Goal: Information Seeking & Learning: Learn about a topic

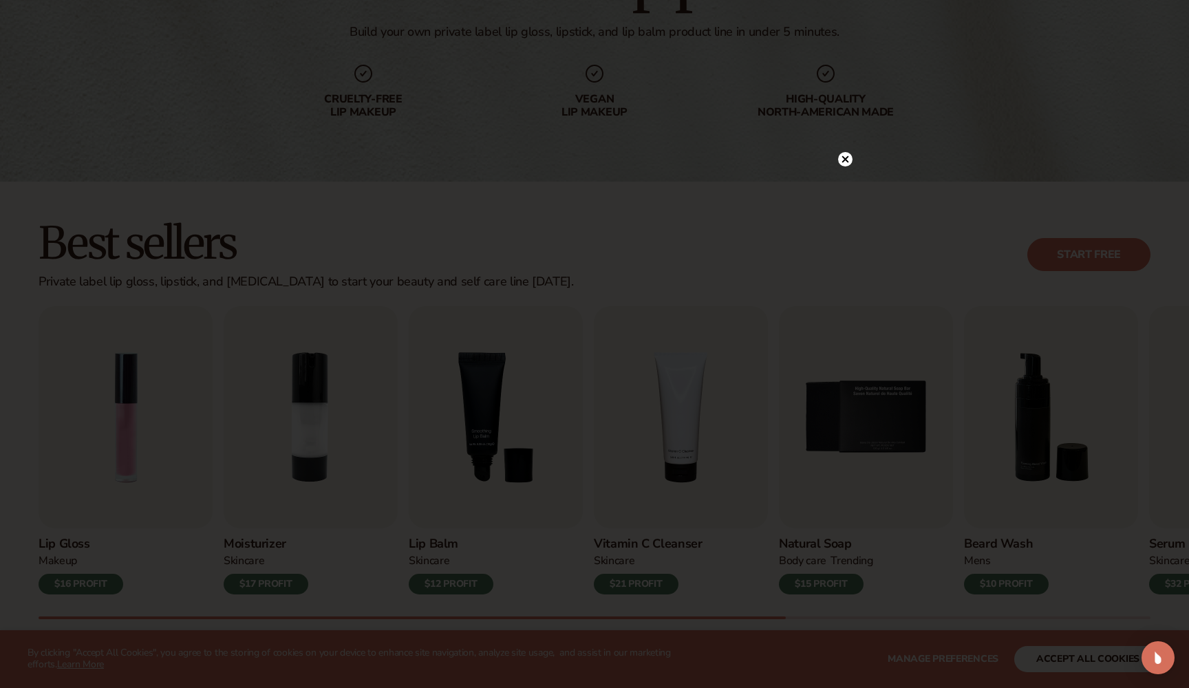
scroll to position [200, 0]
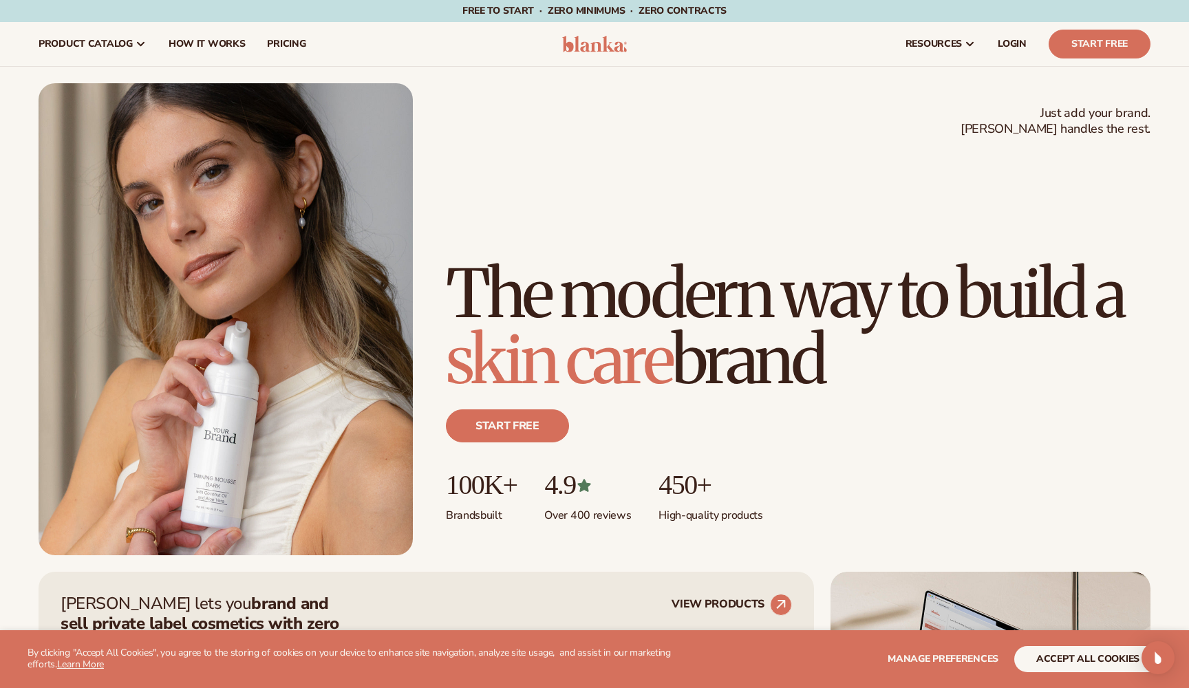
click at [1057, 654] on button "accept all cookies" at bounding box center [1087, 659] width 147 height 26
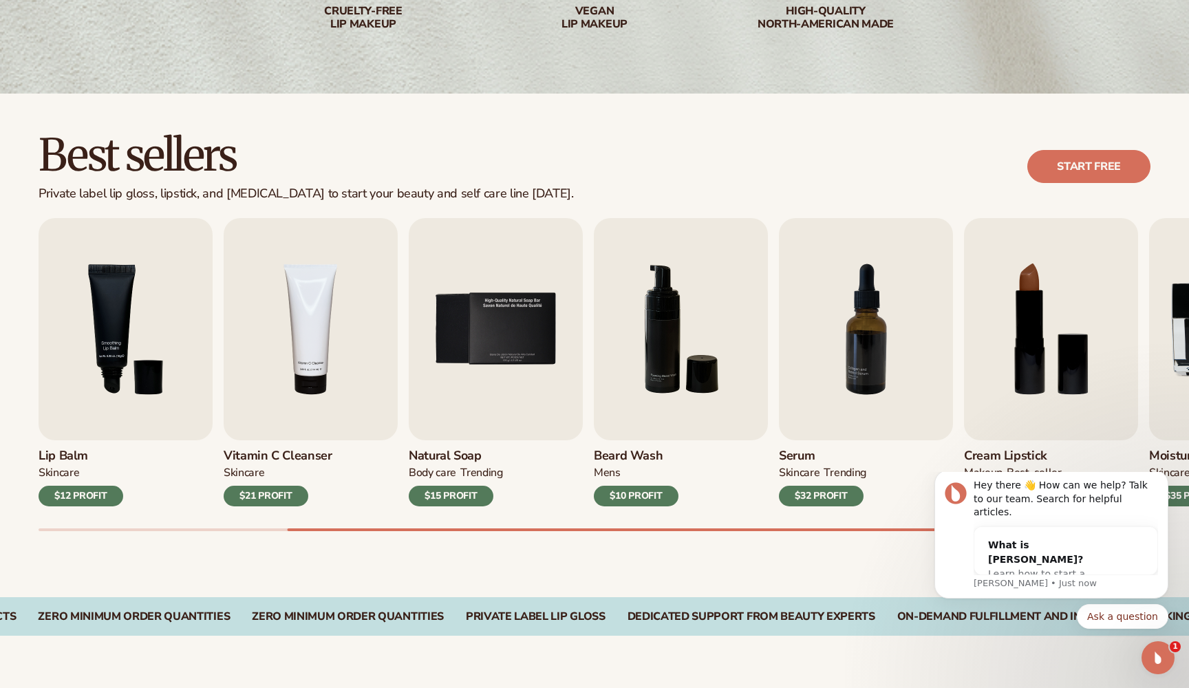
scroll to position [289, 0]
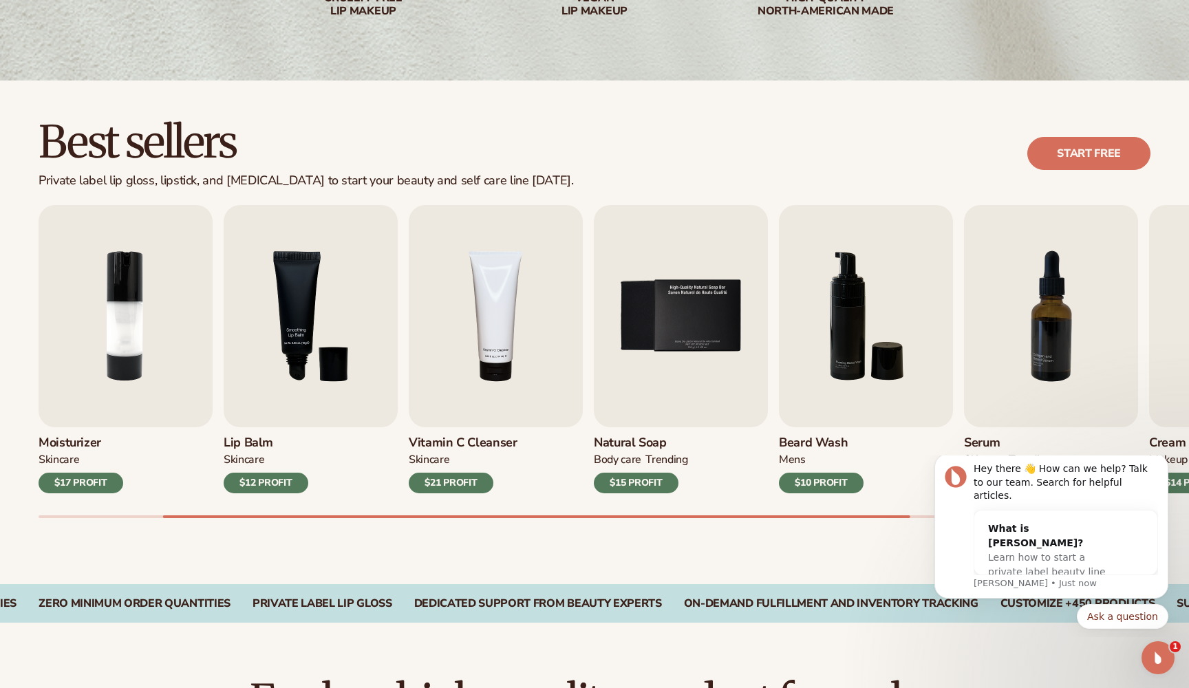
click at [85, 441] on h3 "Moisturizer" at bounding box center [81, 442] width 85 height 15
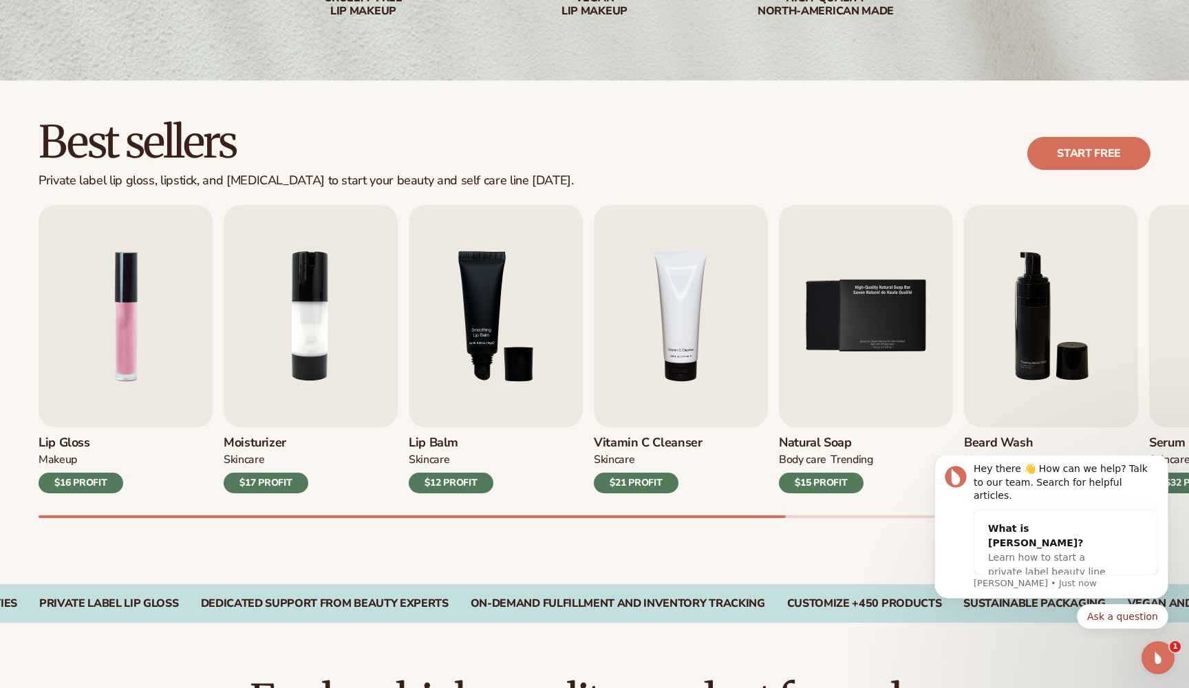
click at [82, 481] on div "$16 PROFIT" at bounding box center [81, 483] width 85 height 21
click at [76, 410] on img "1 / 9" at bounding box center [126, 316] width 174 height 222
click at [152, 338] on img "1 / 9" at bounding box center [126, 316] width 174 height 222
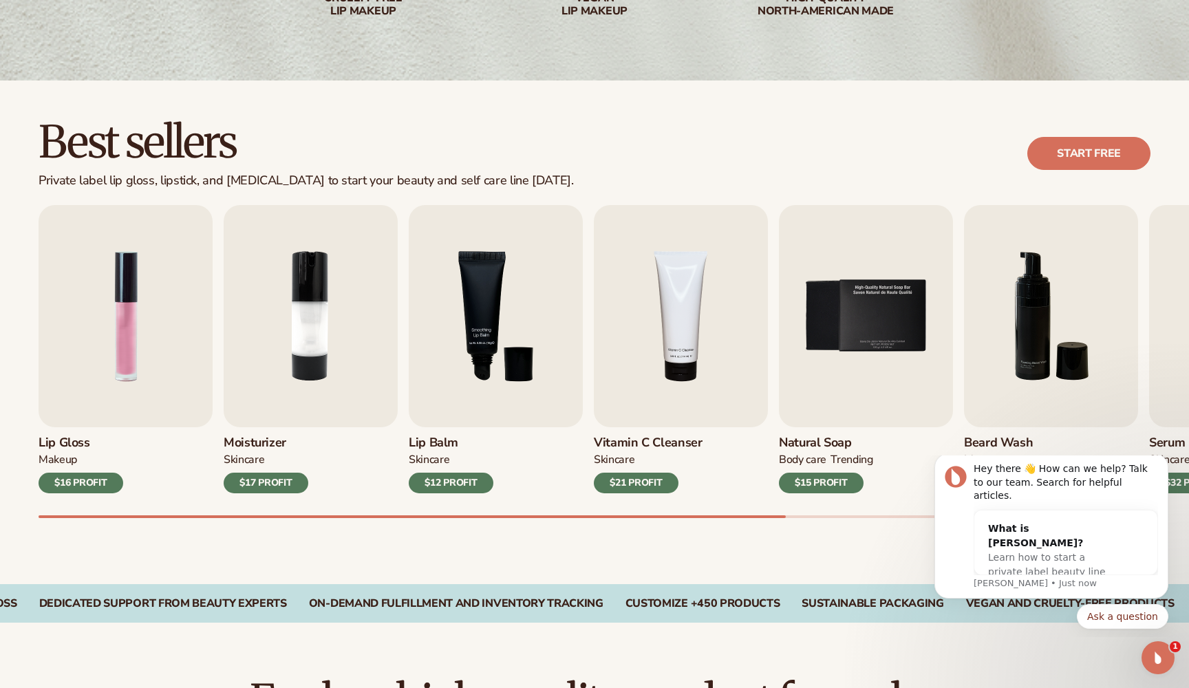
click at [56, 436] on h3 "Lip Gloss" at bounding box center [81, 442] width 85 height 15
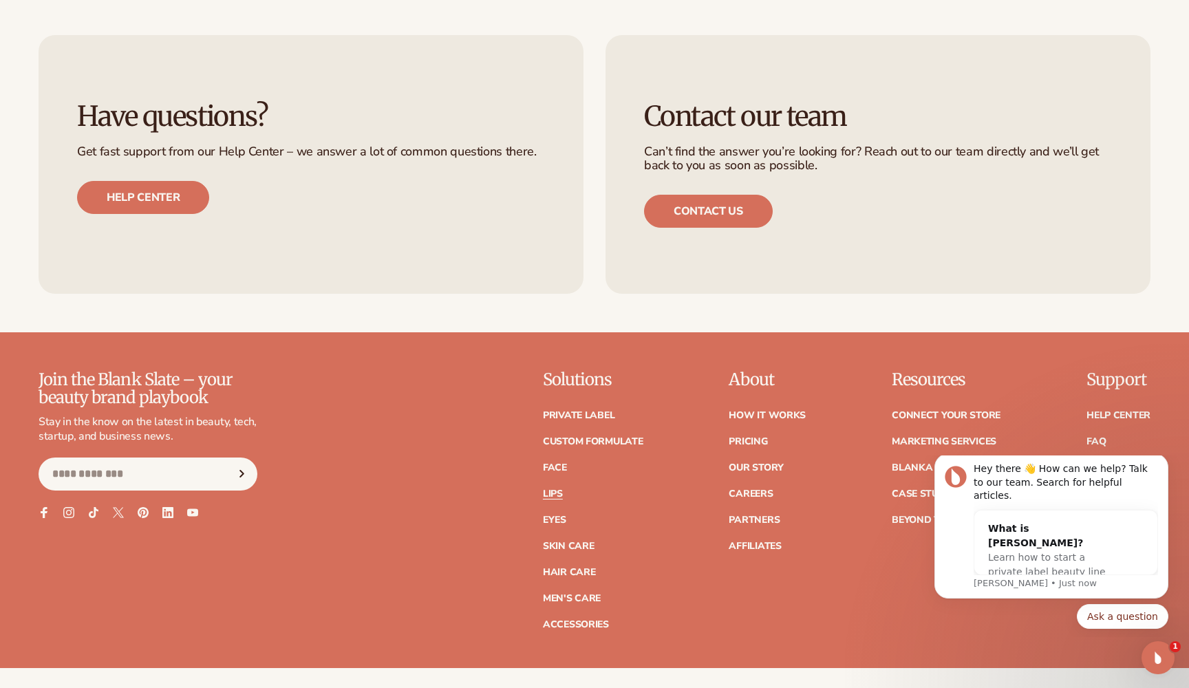
scroll to position [2592, 0]
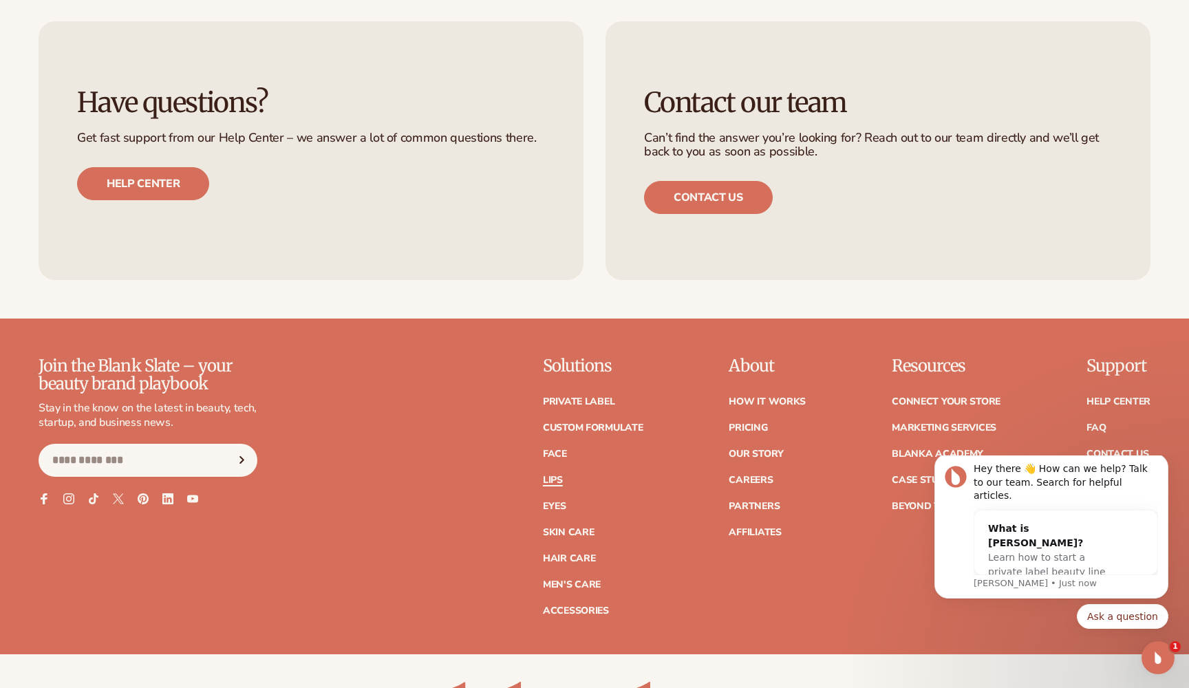
click at [551, 475] on link "Lips" at bounding box center [553, 480] width 20 height 10
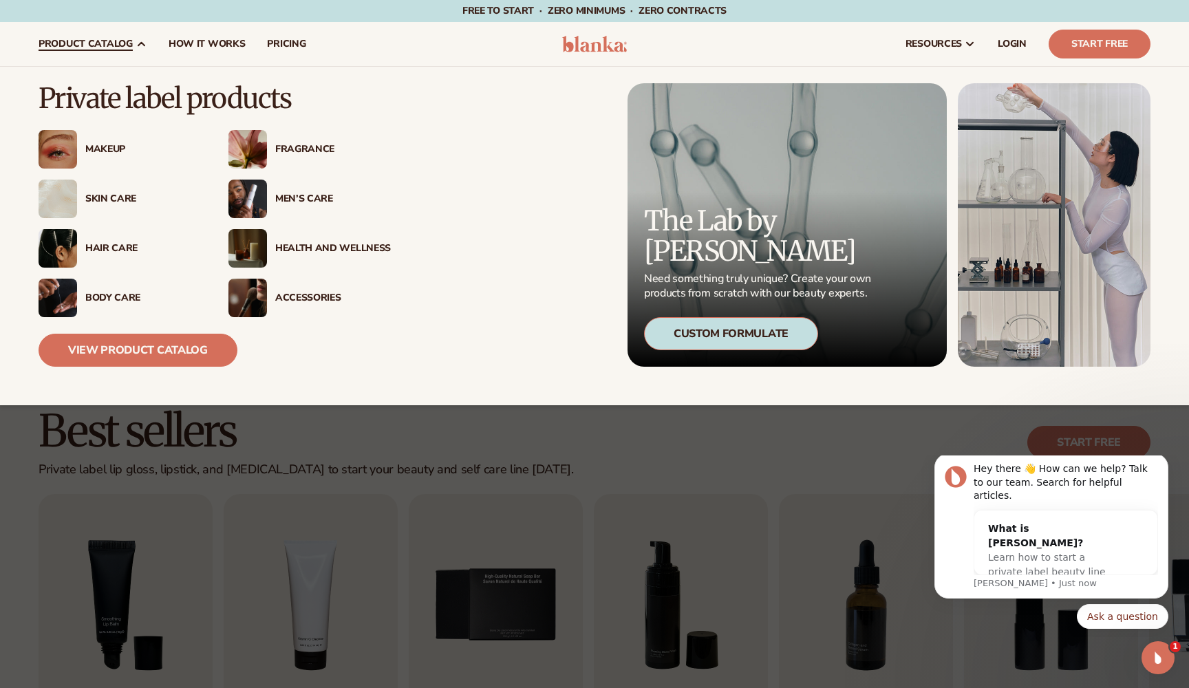
click at [111, 150] on div "Makeup" at bounding box center [143, 150] width 116 height 12
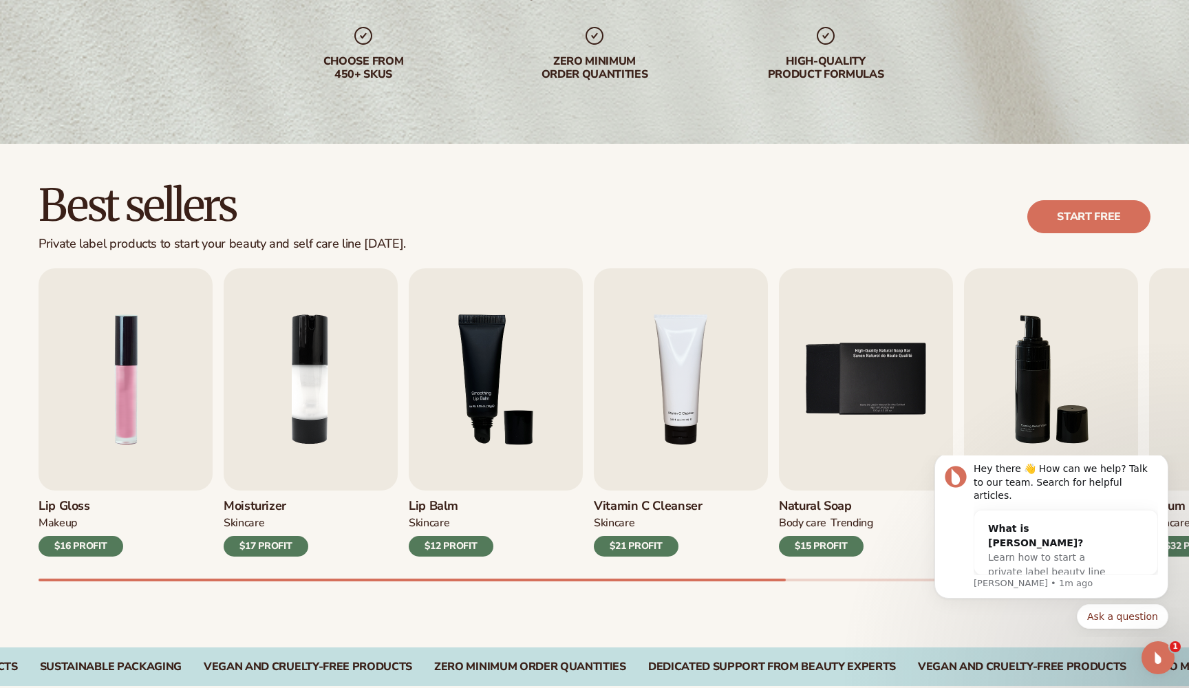
scroll to position [226, 0]
click at [83, 541] on div "$16 PROFIT" at bounding box center [81, 545] width 85 height 21
click at [63, 499] on h3 "Lip Gloss" at bounding box center [81, 505] width 85 height 15
click at [1104, 219] on link "Start free" at bounding box center [1088, 216] width 123 height 33
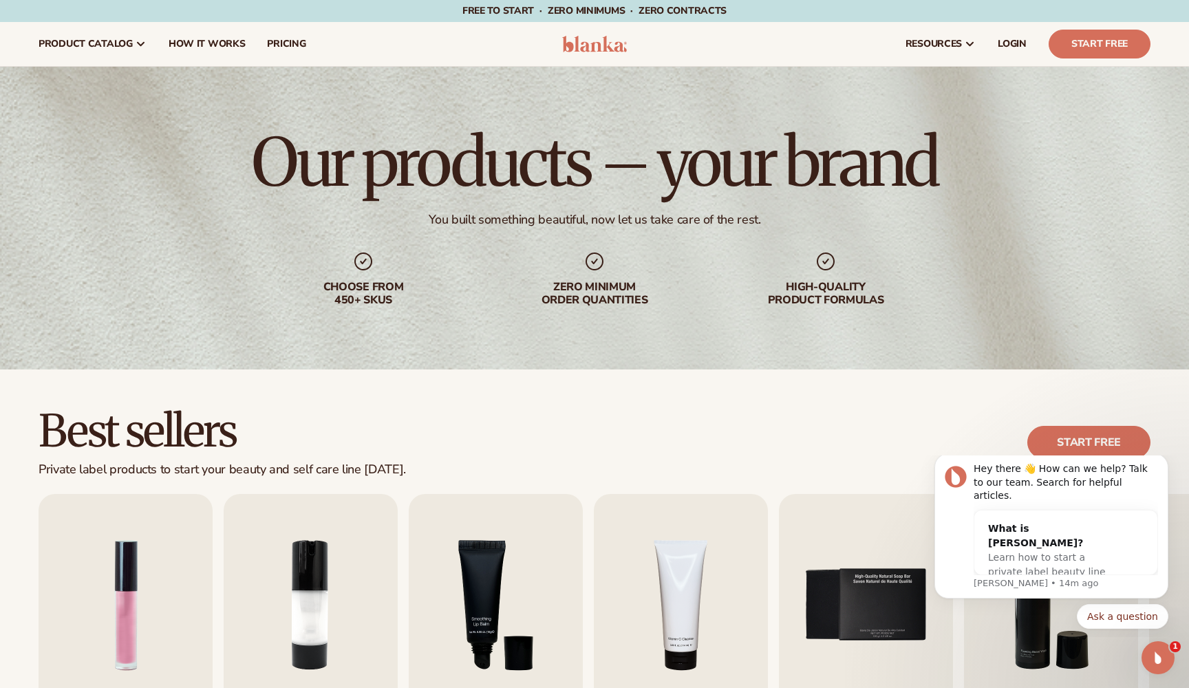
scroll to position [0, 0]
click at [193, 49] on span "How It Works" at bounding box center [207, 44] width 77 height 11
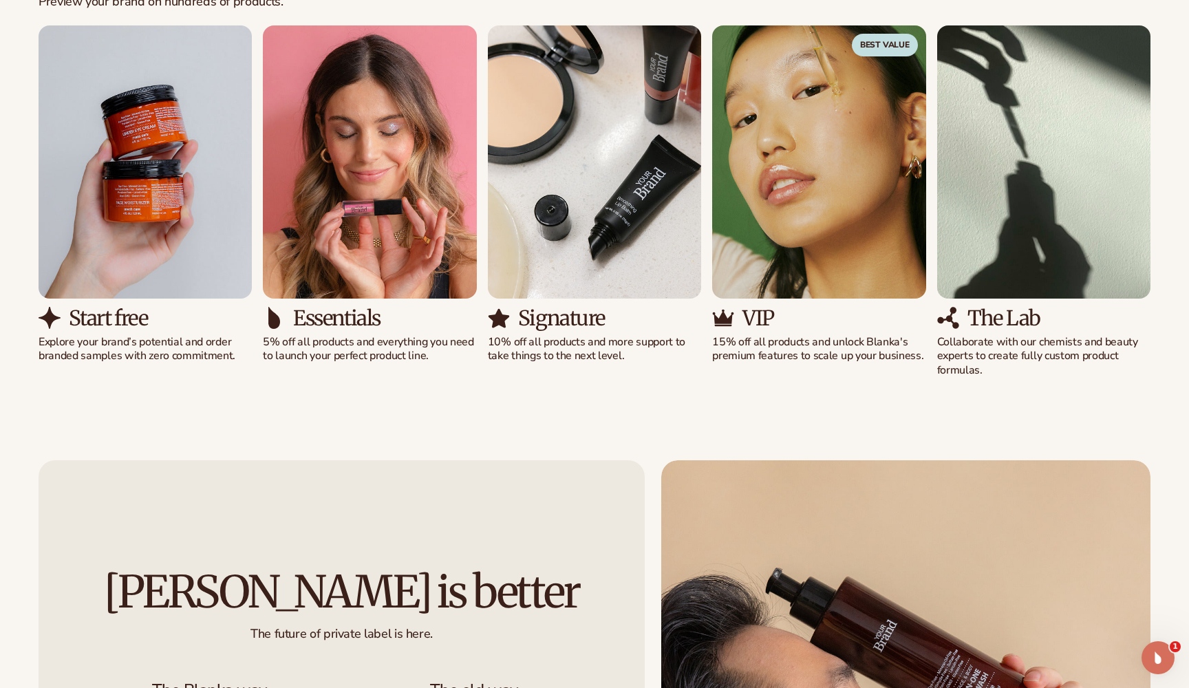
scroll to position [1015, 0]
click at [1014, 250] on img "5 / 5" at bounding box center [1043, 161] width 213 height 272
click at [1003, 323] on h3 "The Lab" at bounding box center [1003, 318] width 73 height 23
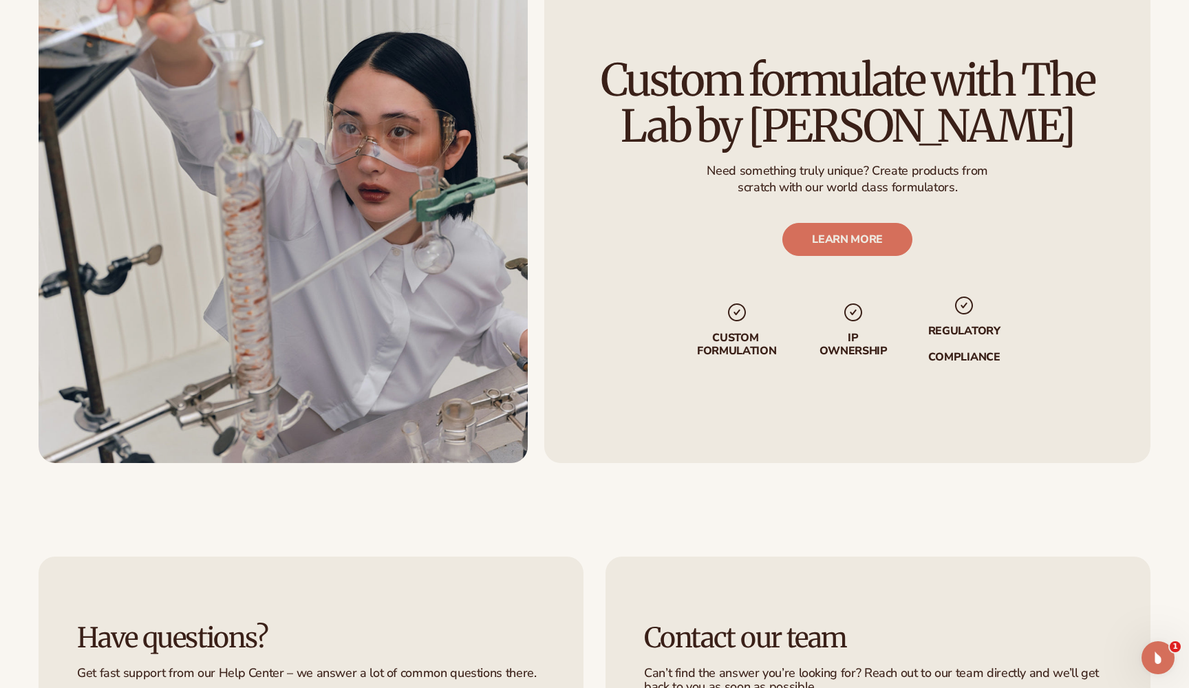
scroll to position [2616, 0]
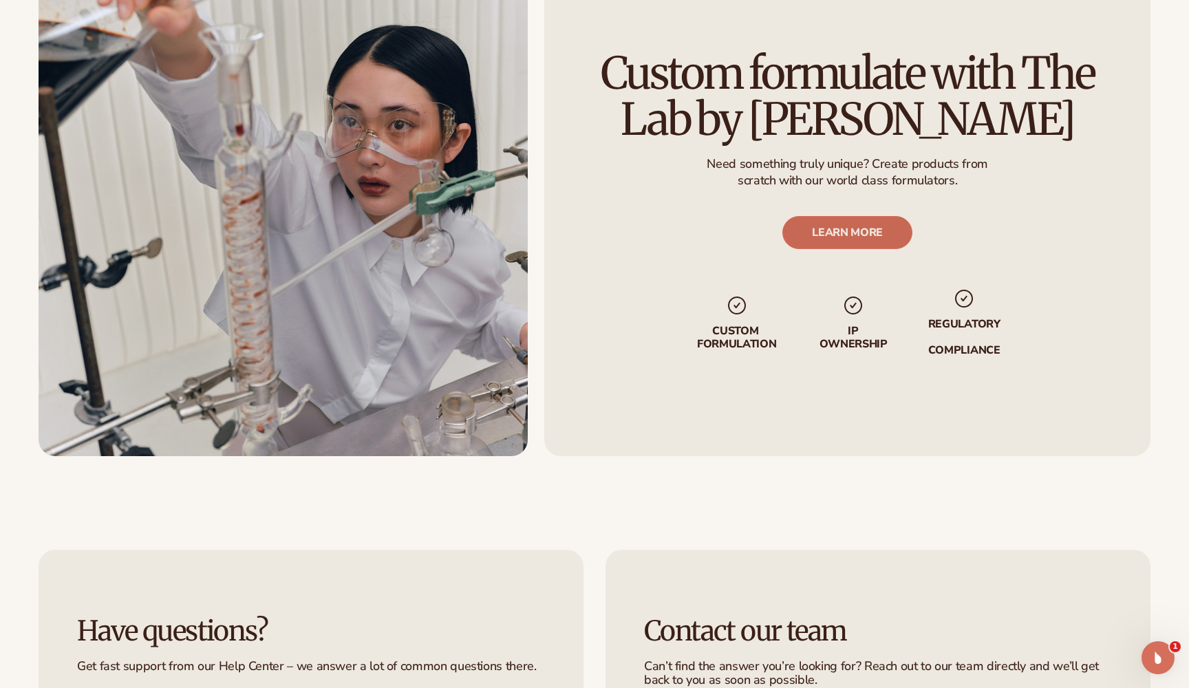
click at [861, 236] on link "LEARN MORE" at bounding box center [847, 232] width 130 height 33
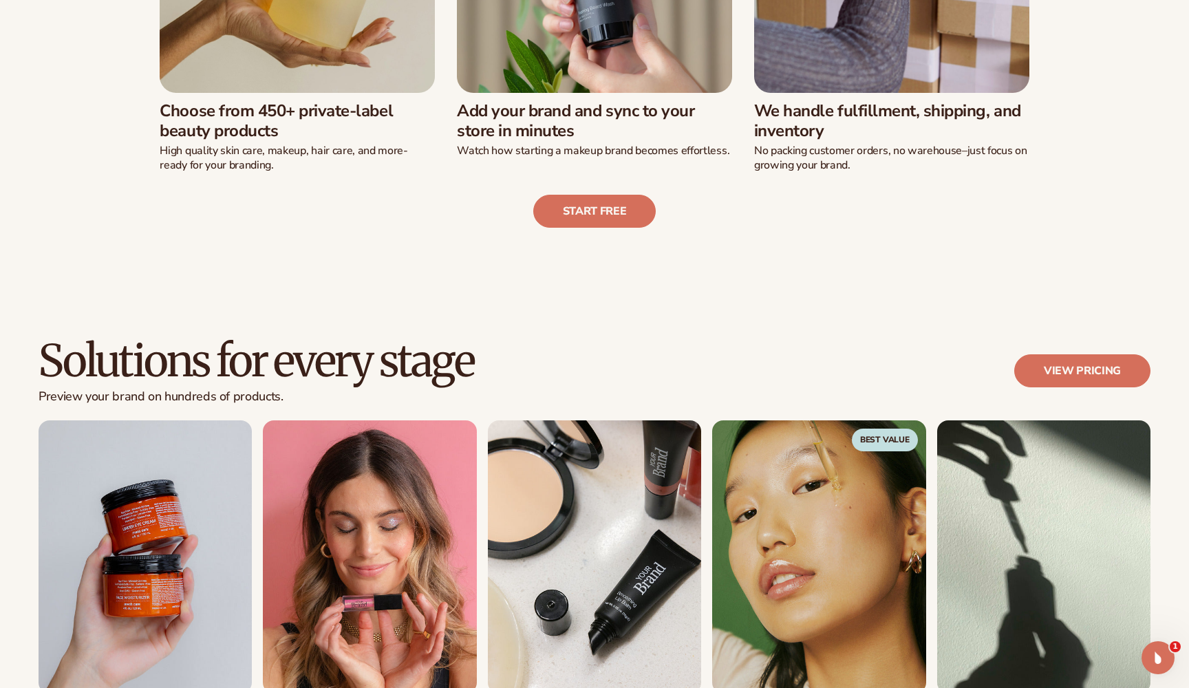
scroll to position [621, 0]
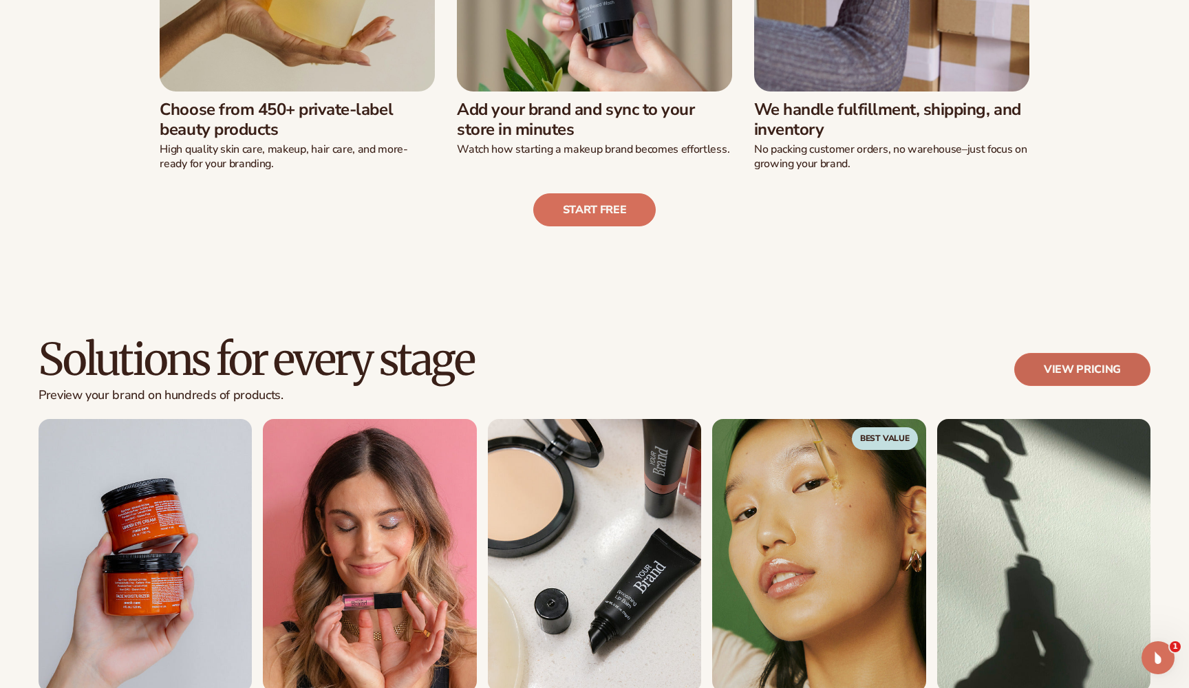
click at [1067, 369] on link "View pricing" at bounding box center [1082, 369] width 136 height 33
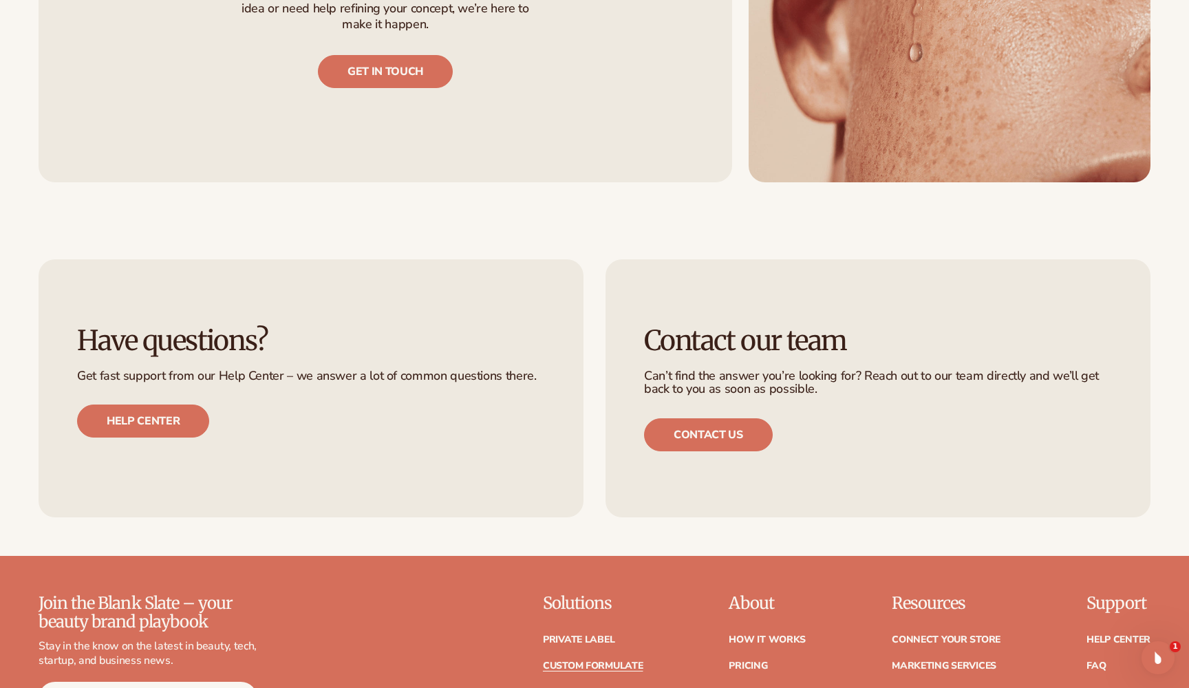
scroll to position [1594, 0]
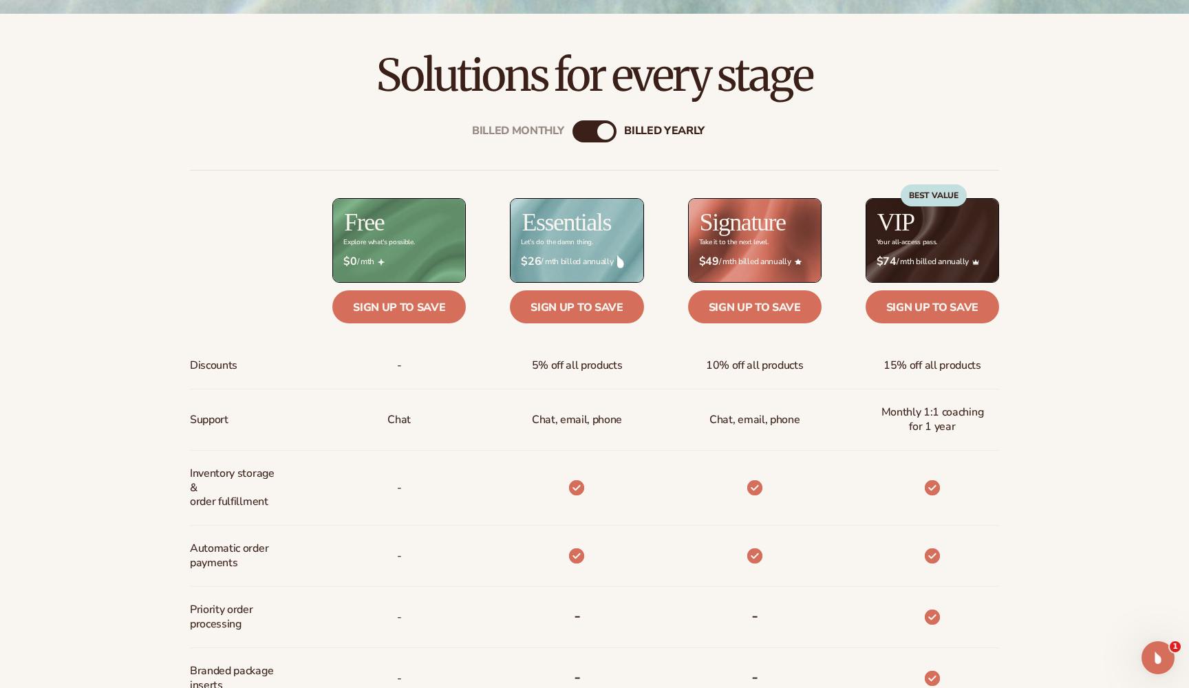
scroll to position [486, 0]
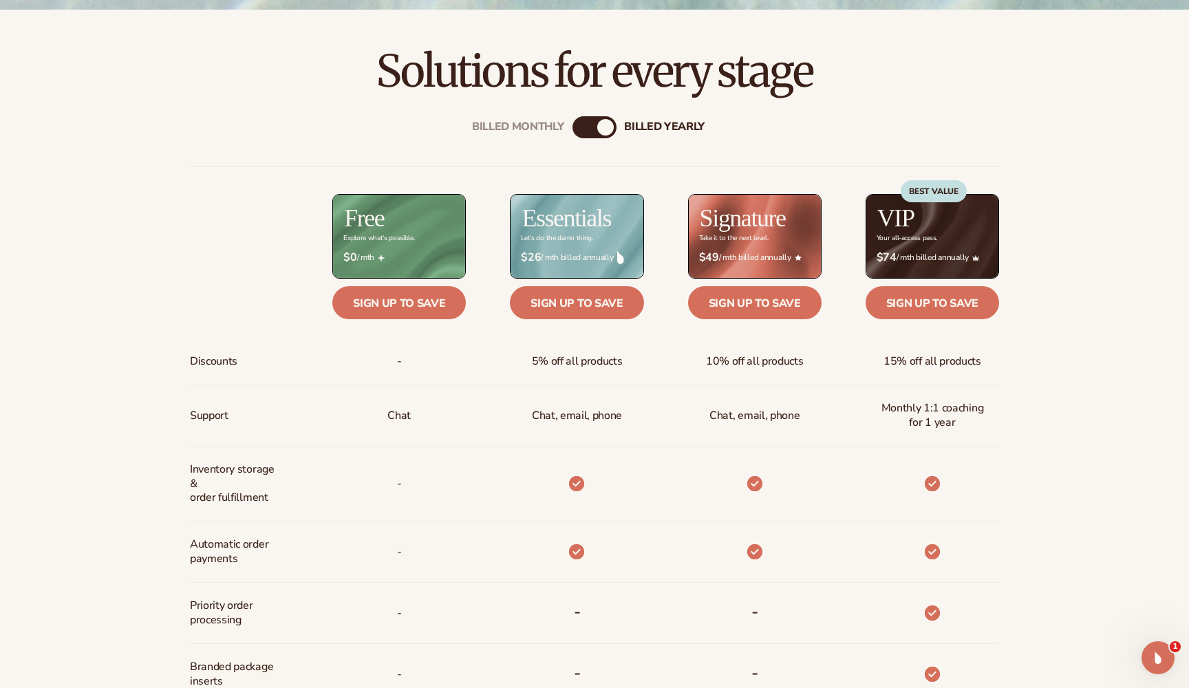
click at [599, 123] on div "billed Yearly" at bounding box center [605, 127] width 17 height 17
click at [584, 125] on div "Billed Monthly" at bounding box center [580, 127] width 17 height 17
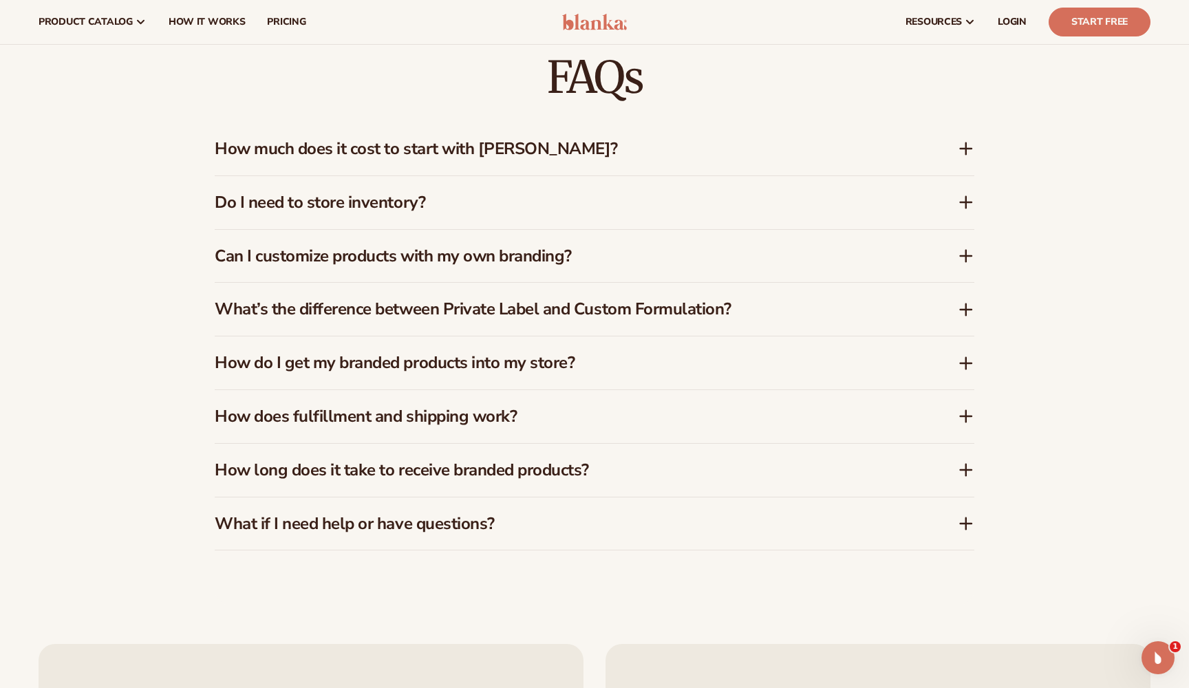
scroll to position [2091, 0]
click at [688, 153] on h3 "How much does it cost to start with Blanka?" at bounding box center [566, 149] width 702 height 20
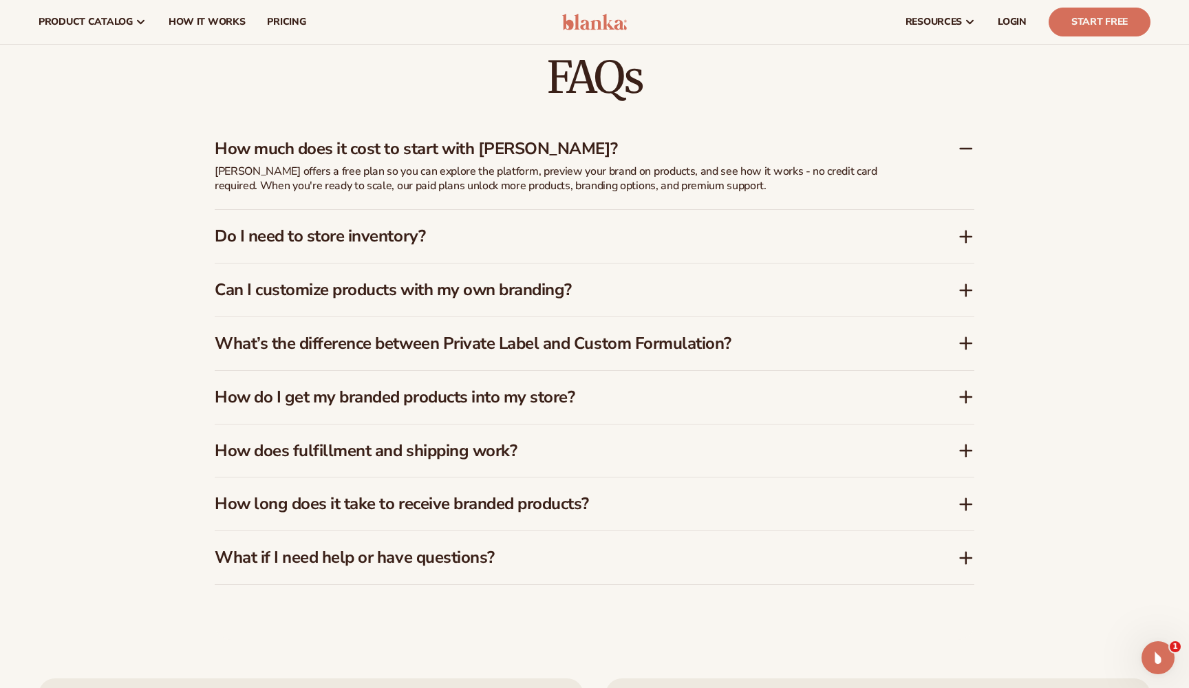
click at [559, 231] on h3 "Do I need to store inventory?" at bounding box center [566, 236] width 702 height 20
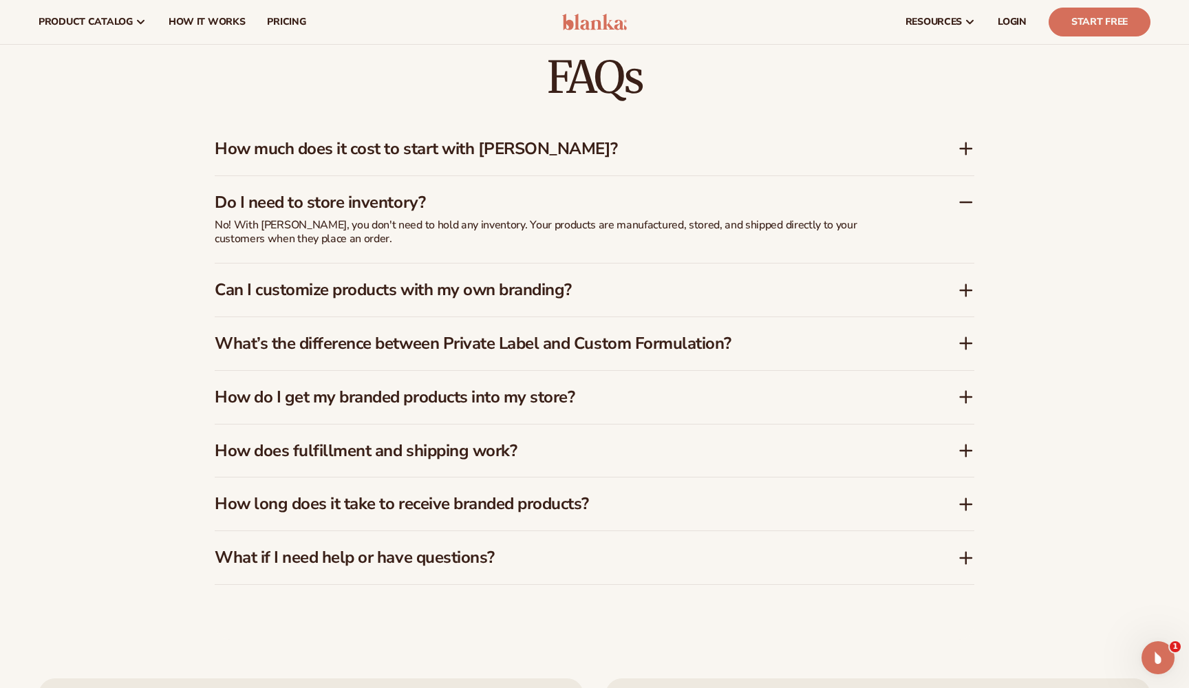
click at [538, 281] on h3 "Can I customize products with my own branding?" at bounding box center [566, 290] width 702 height 20
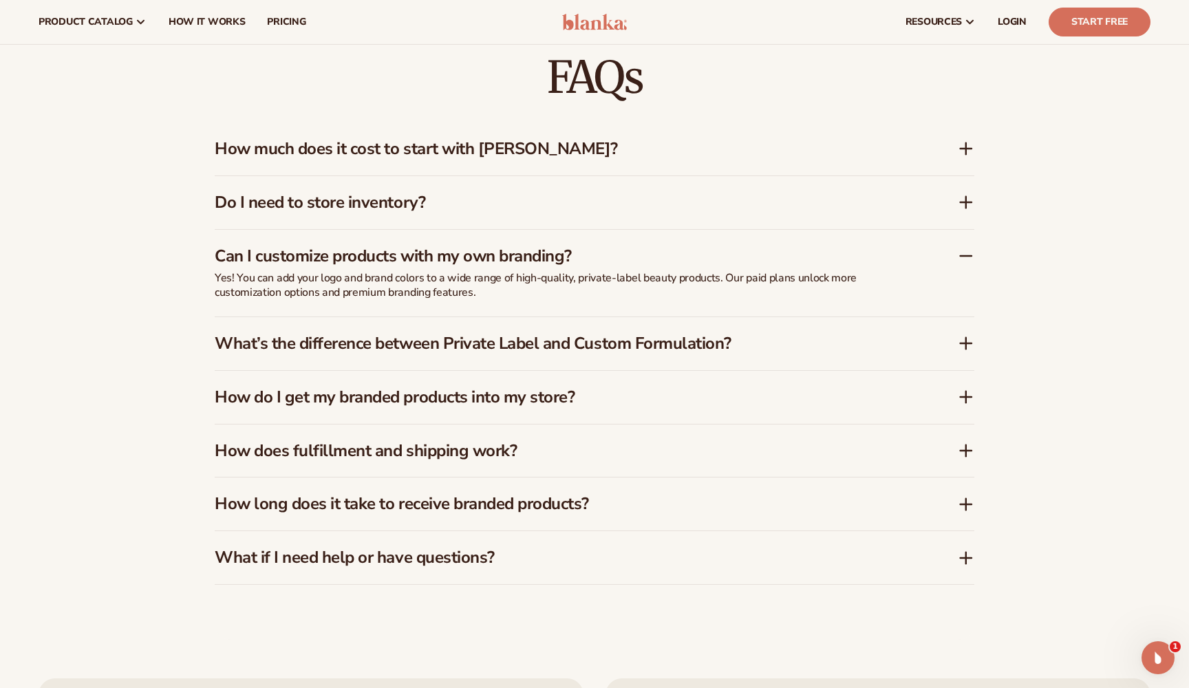
click at [471, 349] on h3 "What’s the difference between Private Label and Custom Formulation?" at bounding box center [566, 344] width 702 height 20
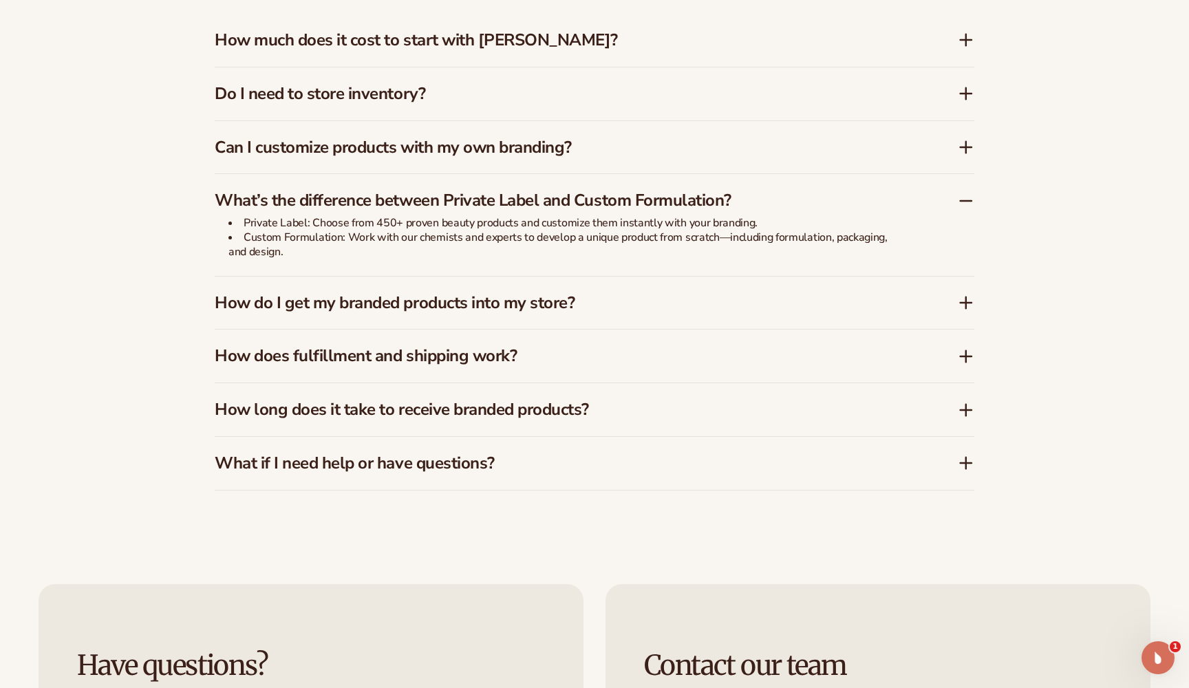
scroll to position [2206, 0]
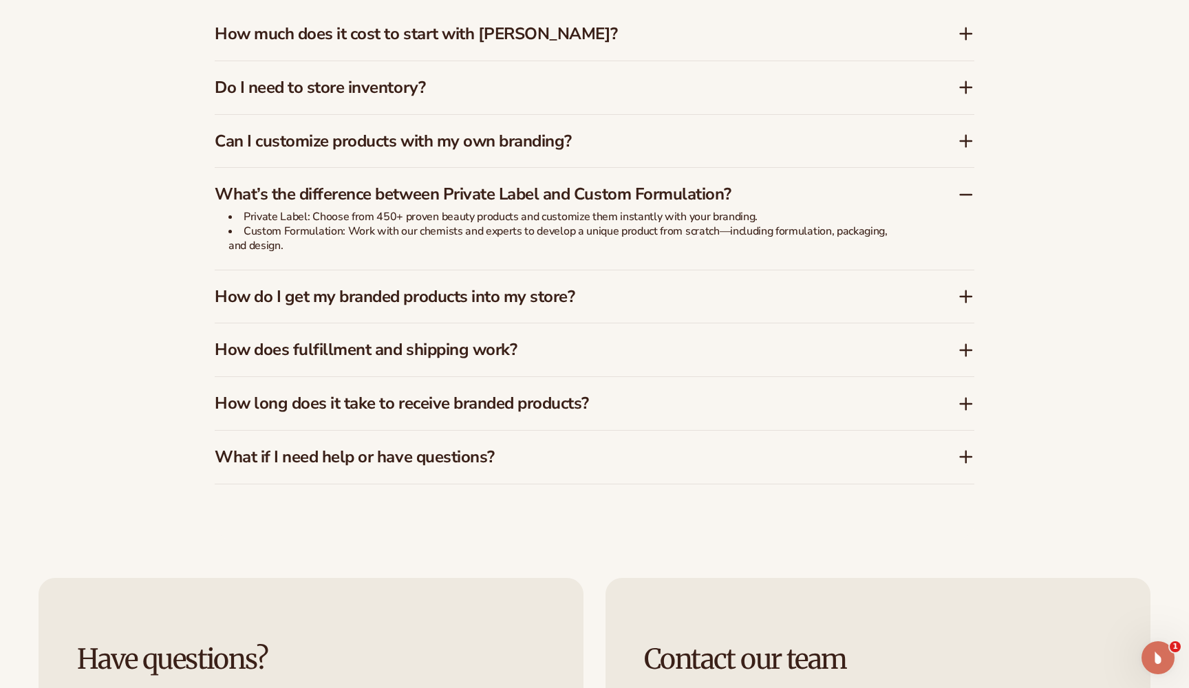
click at [578, 299] on h3 "How do I get my branded products into my store?" at bounding box center [566, 297] width 702 height 20
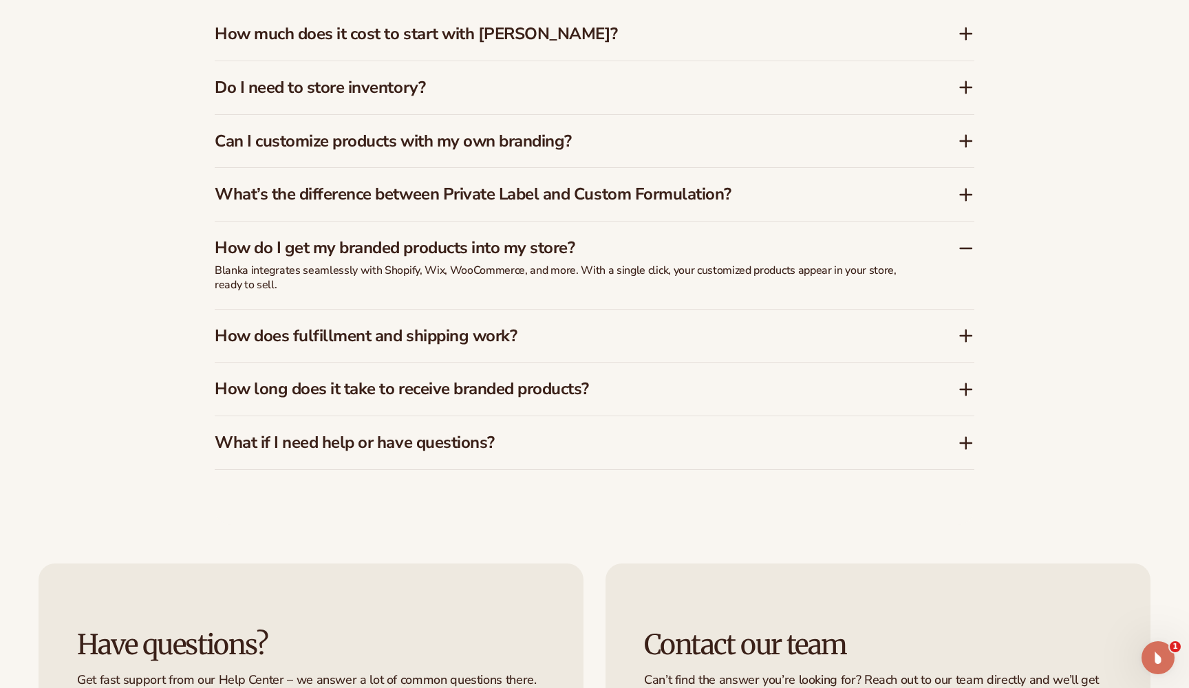
click at [577, 313] on div "How does fulfillment and shipping work?" at bounding box center [595, 336] width 760 height 53
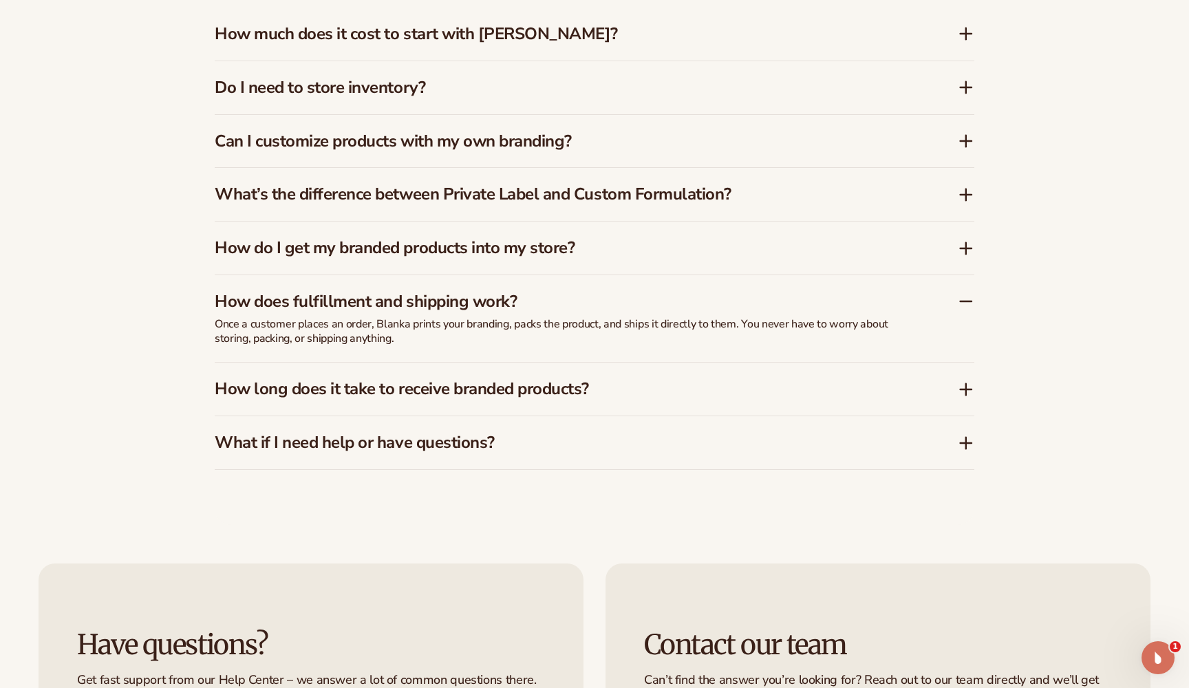
click at [725, 387] on h3 "How long does it take to receive branded products?" at bounding box center [566, 389] width 702 height 20
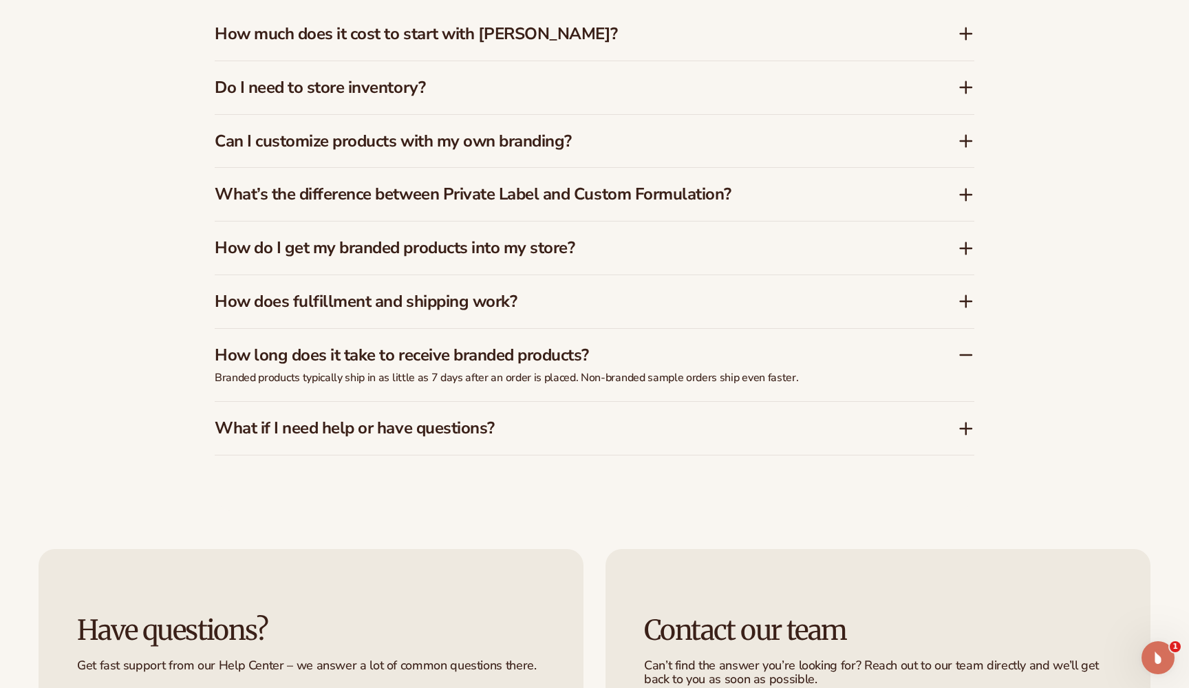
click at [714, 411] on div "What if I need help or have questions?" at bounding box center [595, 428] width 760 height 53
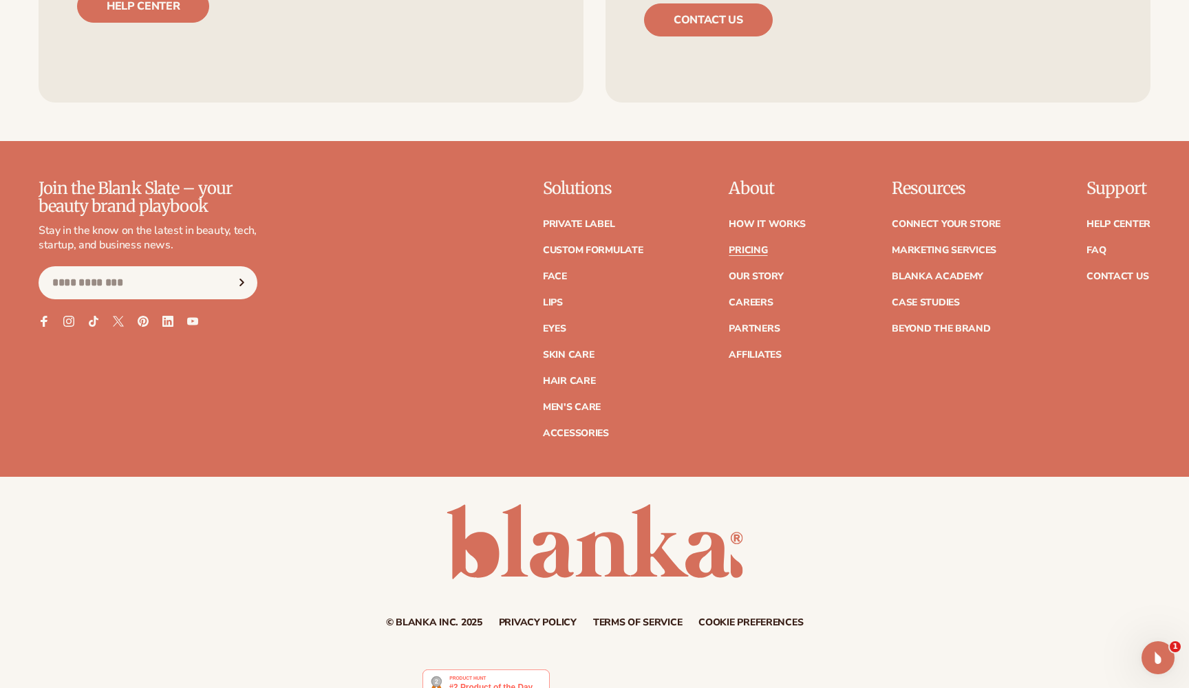
scroll to position [2938, 0]
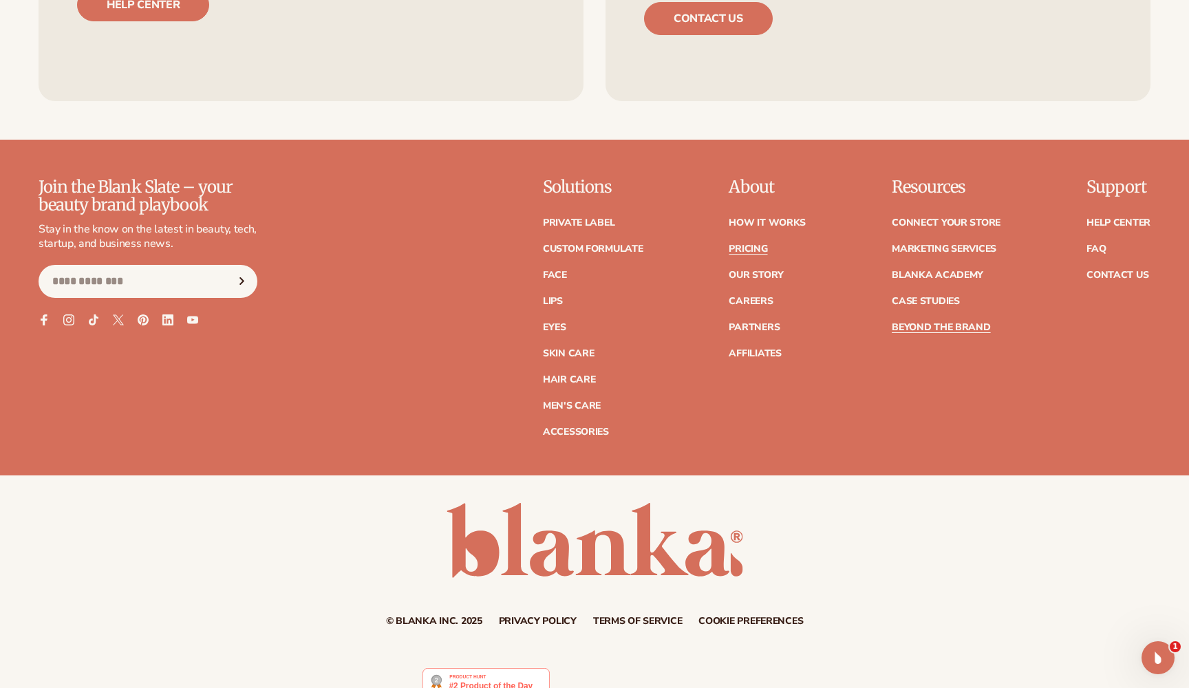
click at [937, 323] on link "Beyond the brand" at bounding box center [941, 328] width 99 height 10
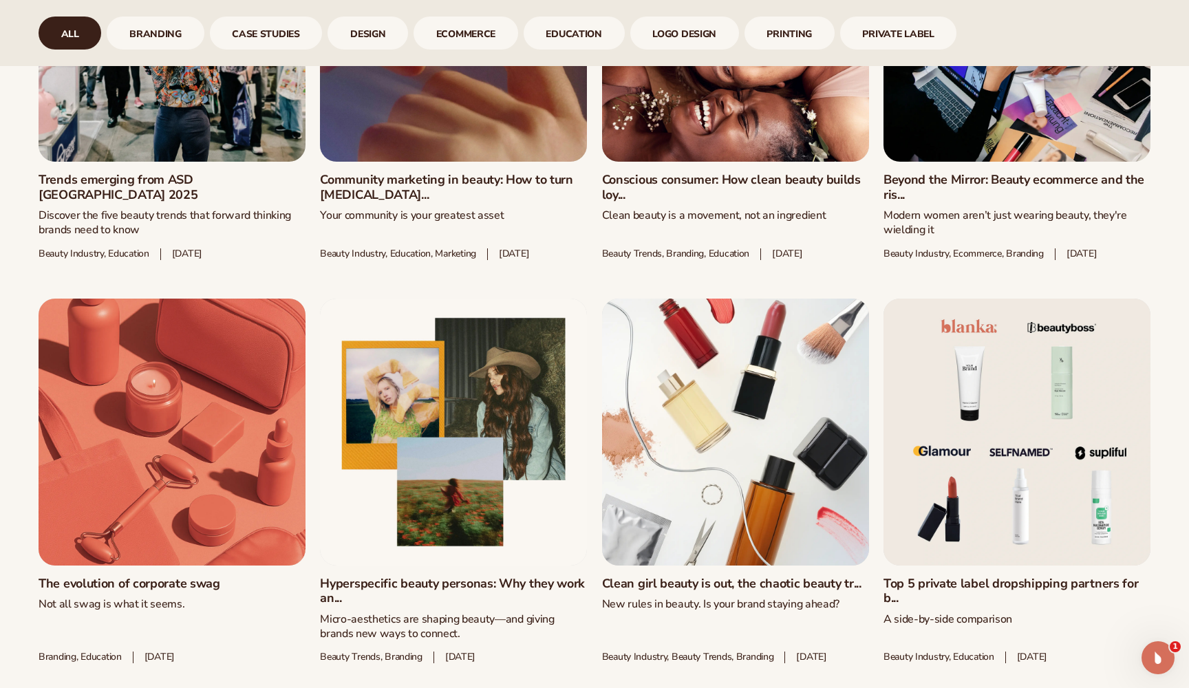
scroll to position [1355, 0]
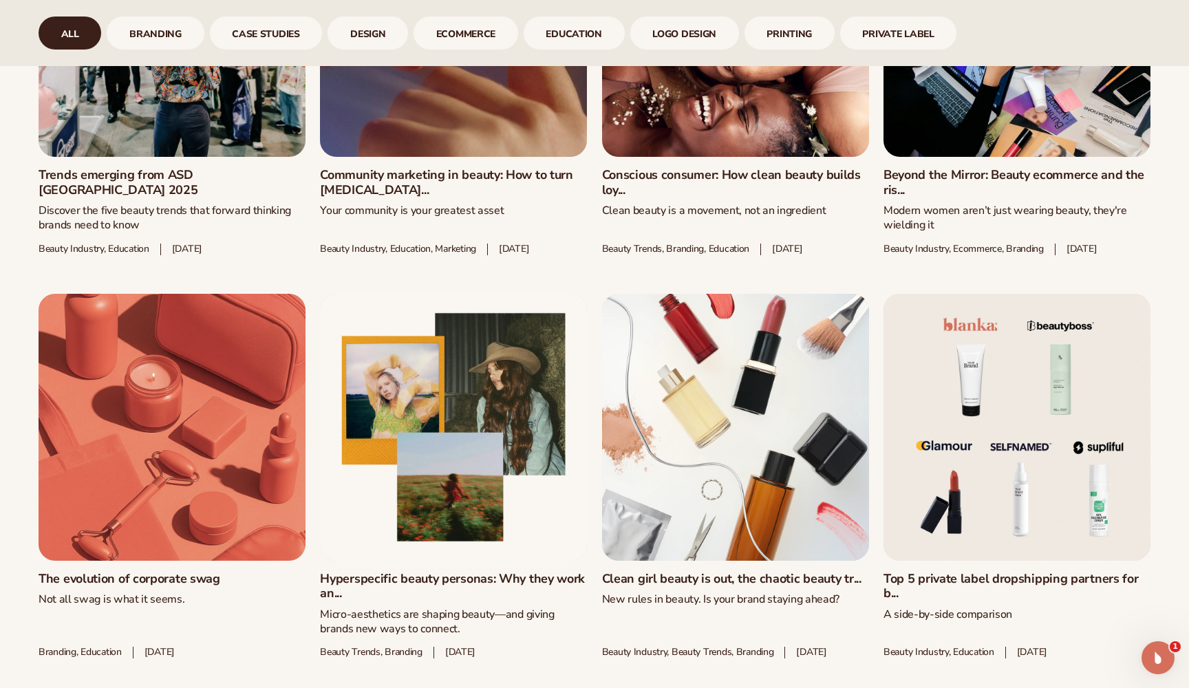
click at [174, 572] on link "The evolution of corporate swag" at bounding box center [172, 579] width 267 height 15
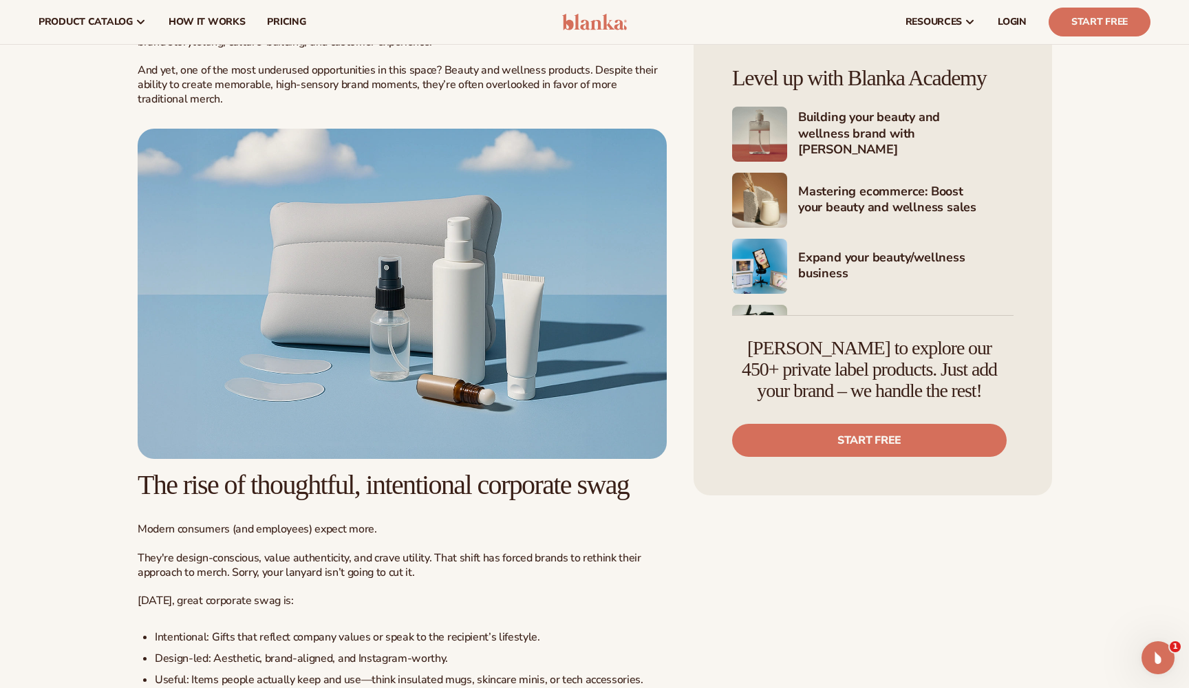
scroll to position [310, 0]
